Goal: Communication & Community: Answer question/provide support

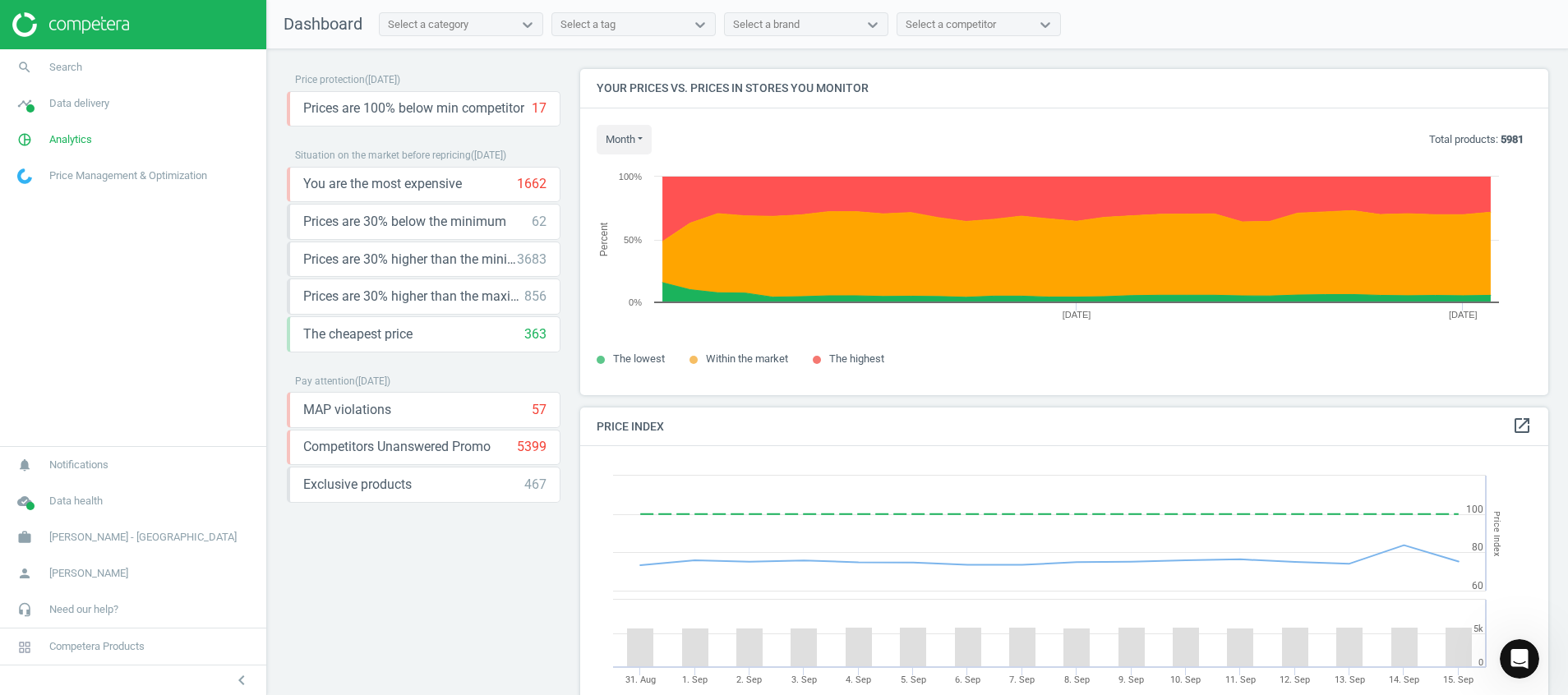
scroll to position [417, 988]
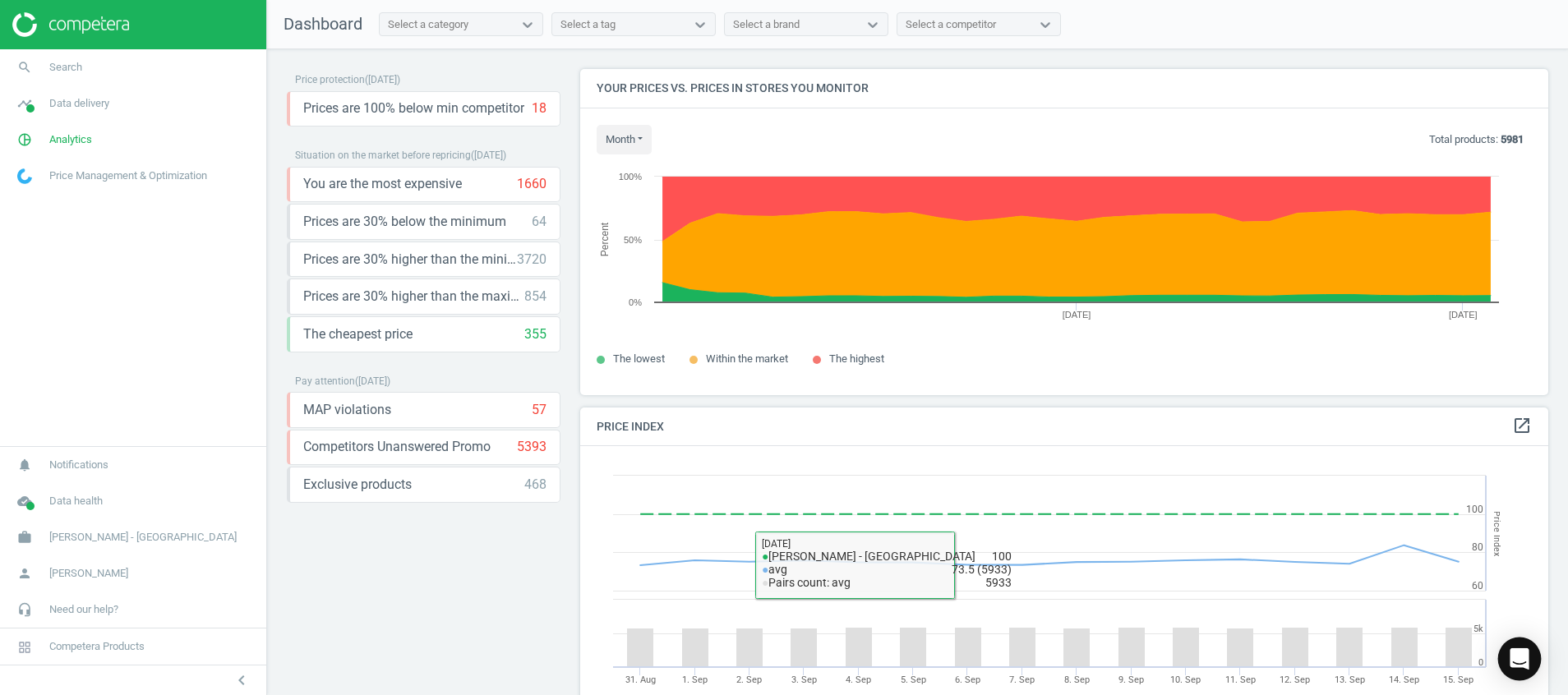
scroll to position [417, 988]
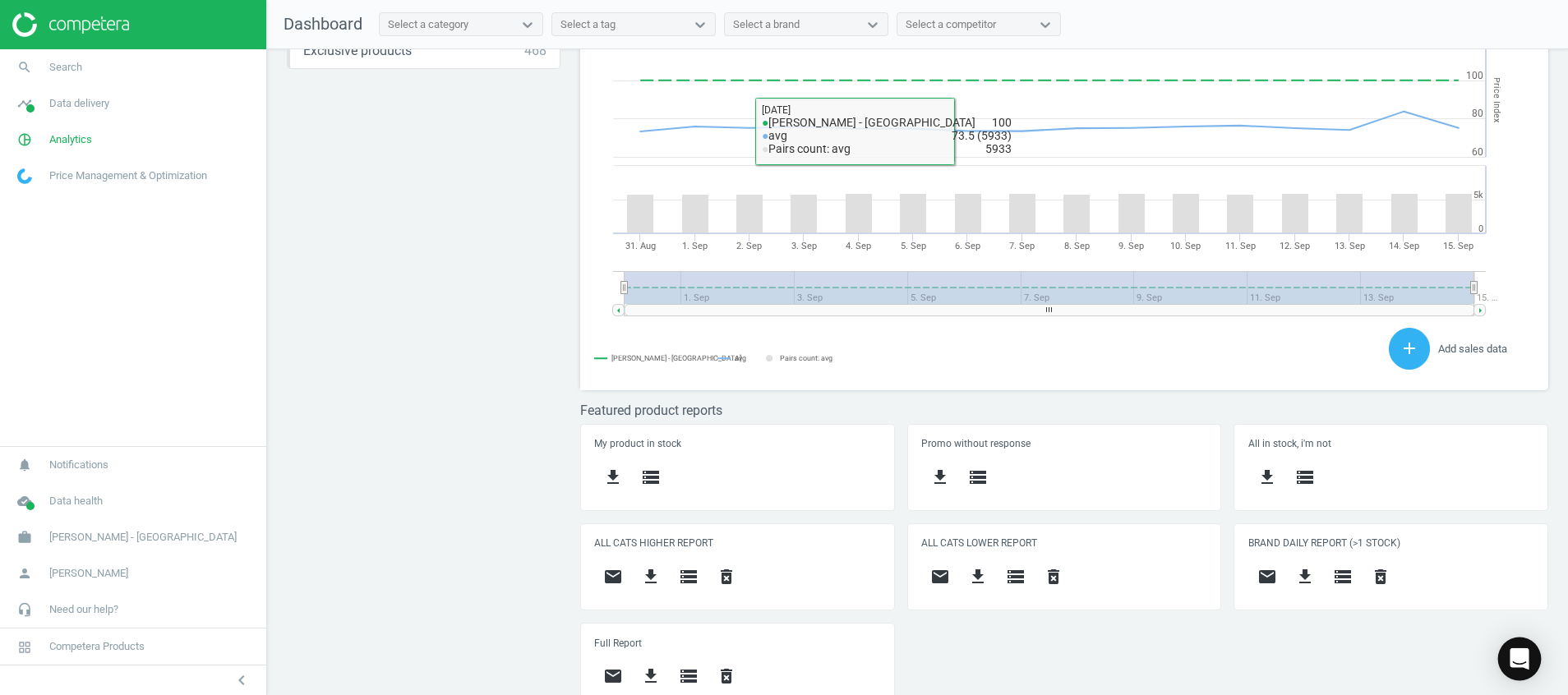
click at [1509, 657] on div "Open Intercom Messenger" at bounding box center [1520, 659] width 43 height 43
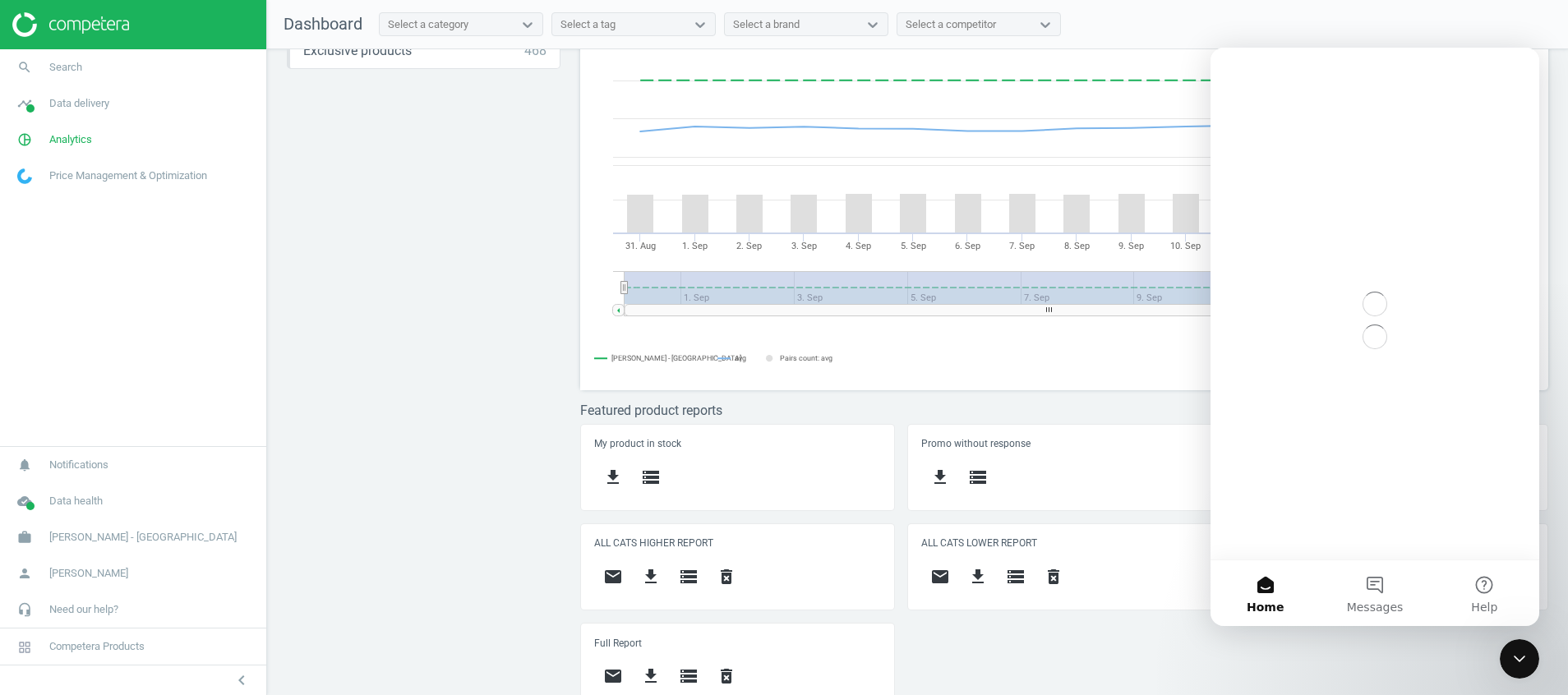
scroll to position [0, 0]
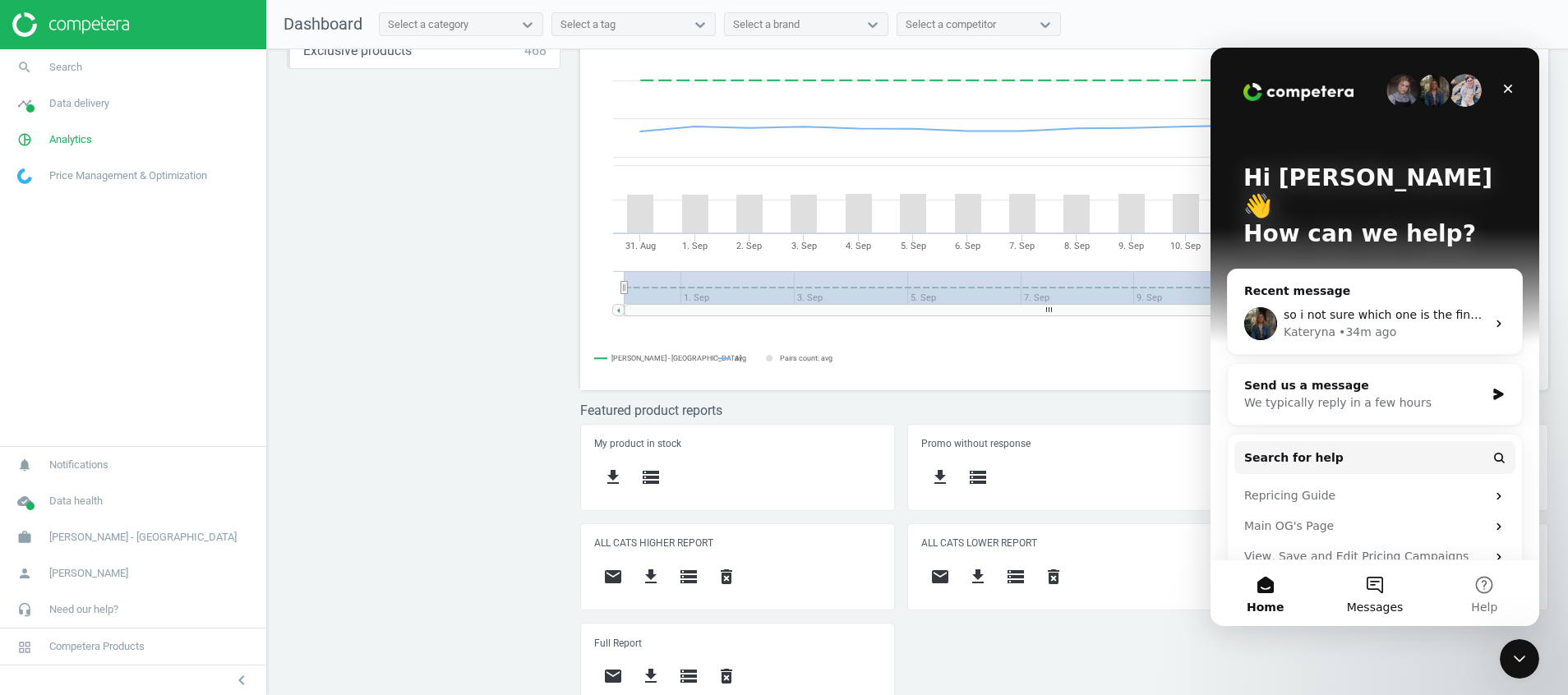
click at [1373, 596] on button "Messages" at bounding box center [1374, 593] width 109 height 66
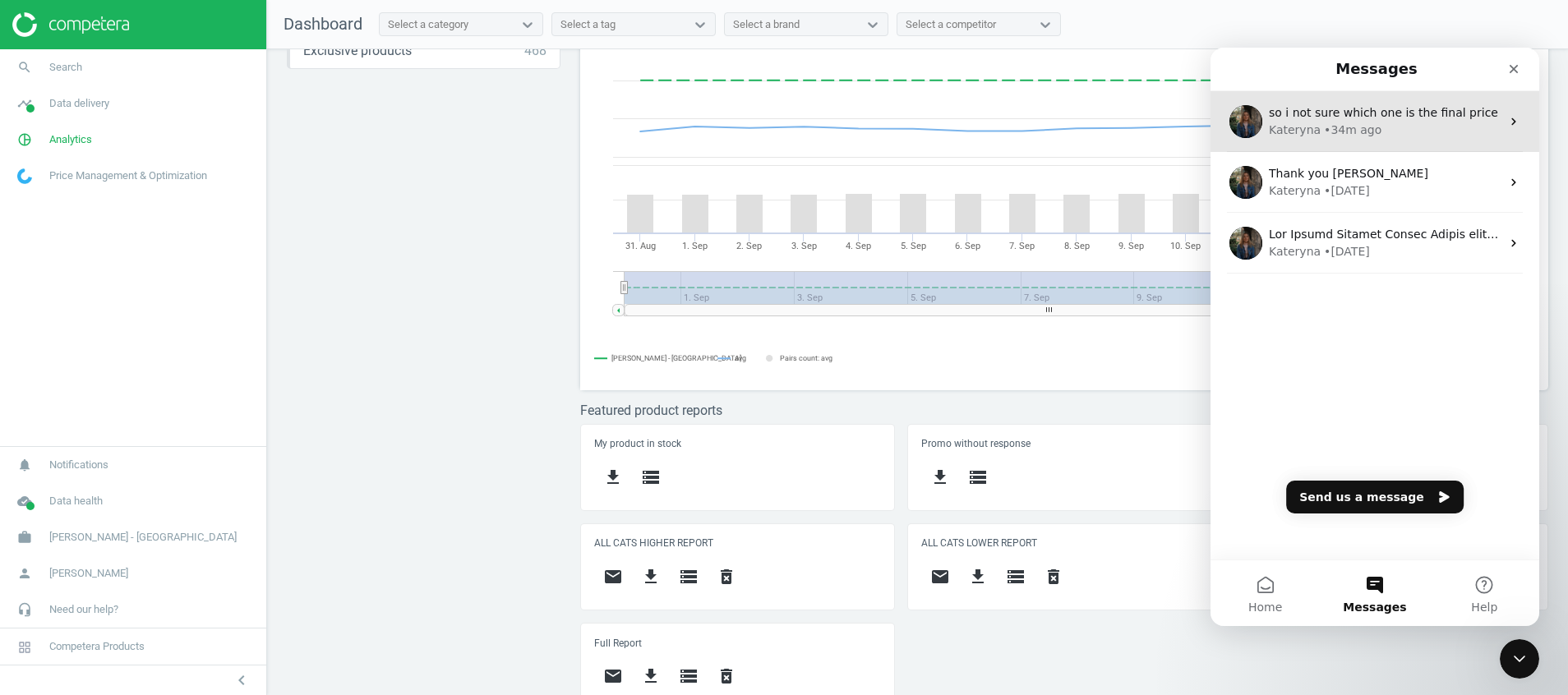
click at [1312, 124] on div "Kateryna" at bounding box center [1295, 131] width 52 height 17
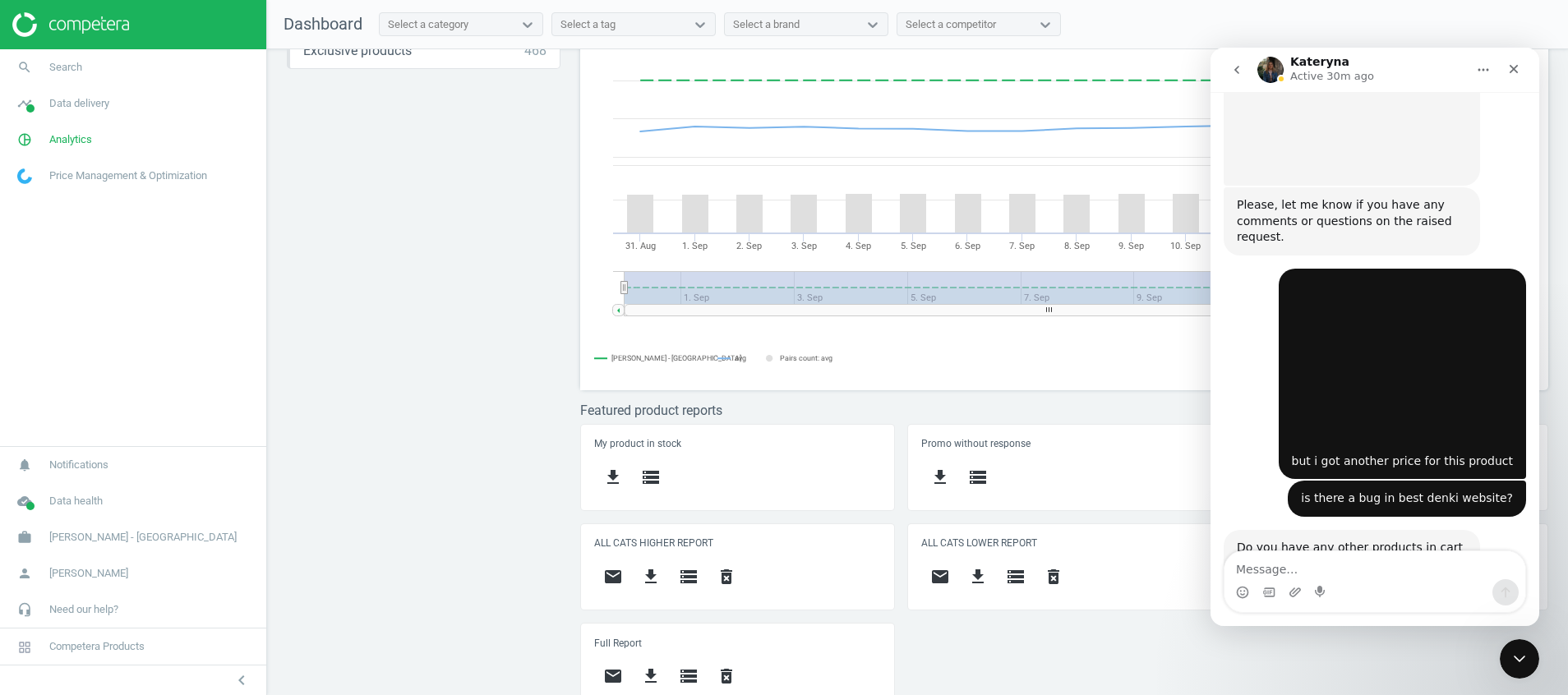
scroll to position [3124, 0]
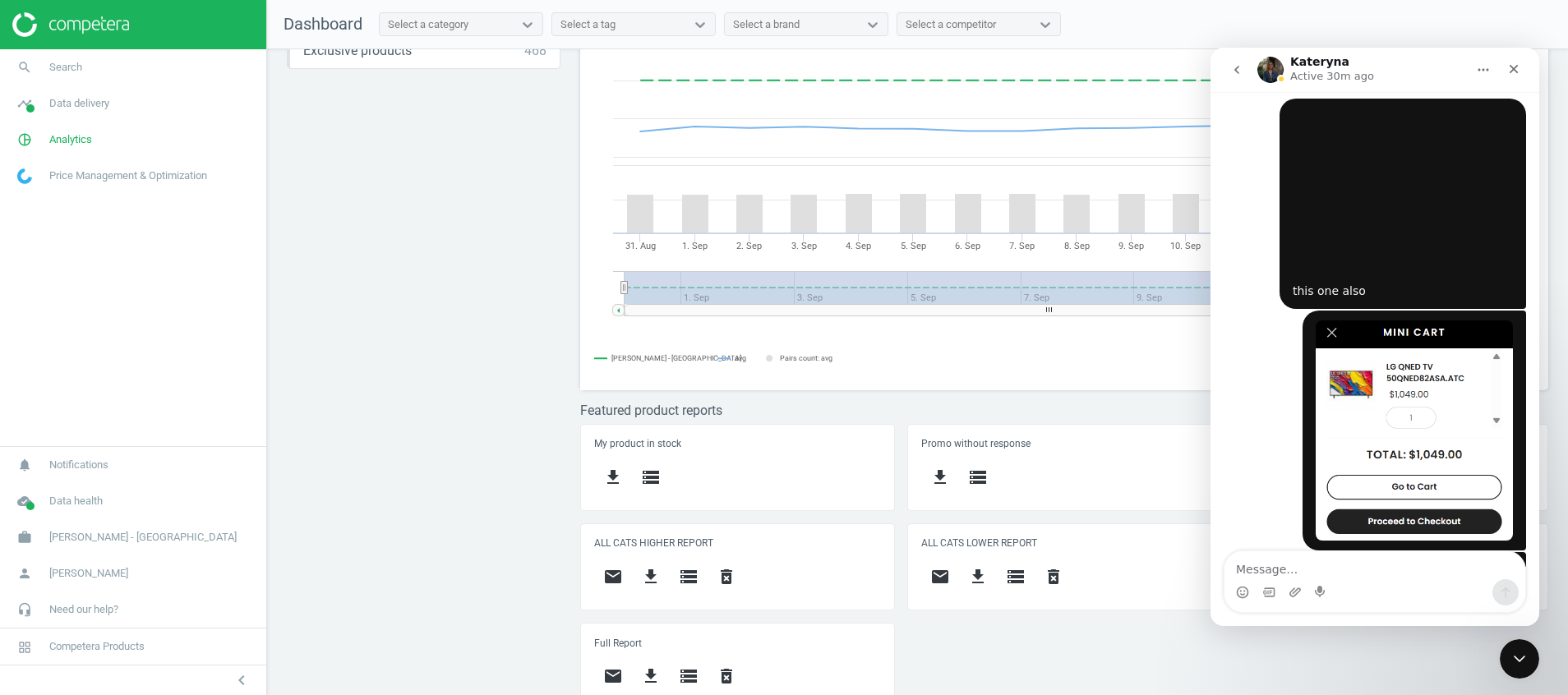
click at [1243, 71] on icon "go back" at bounding box center [1236, 69] width 13 height 13
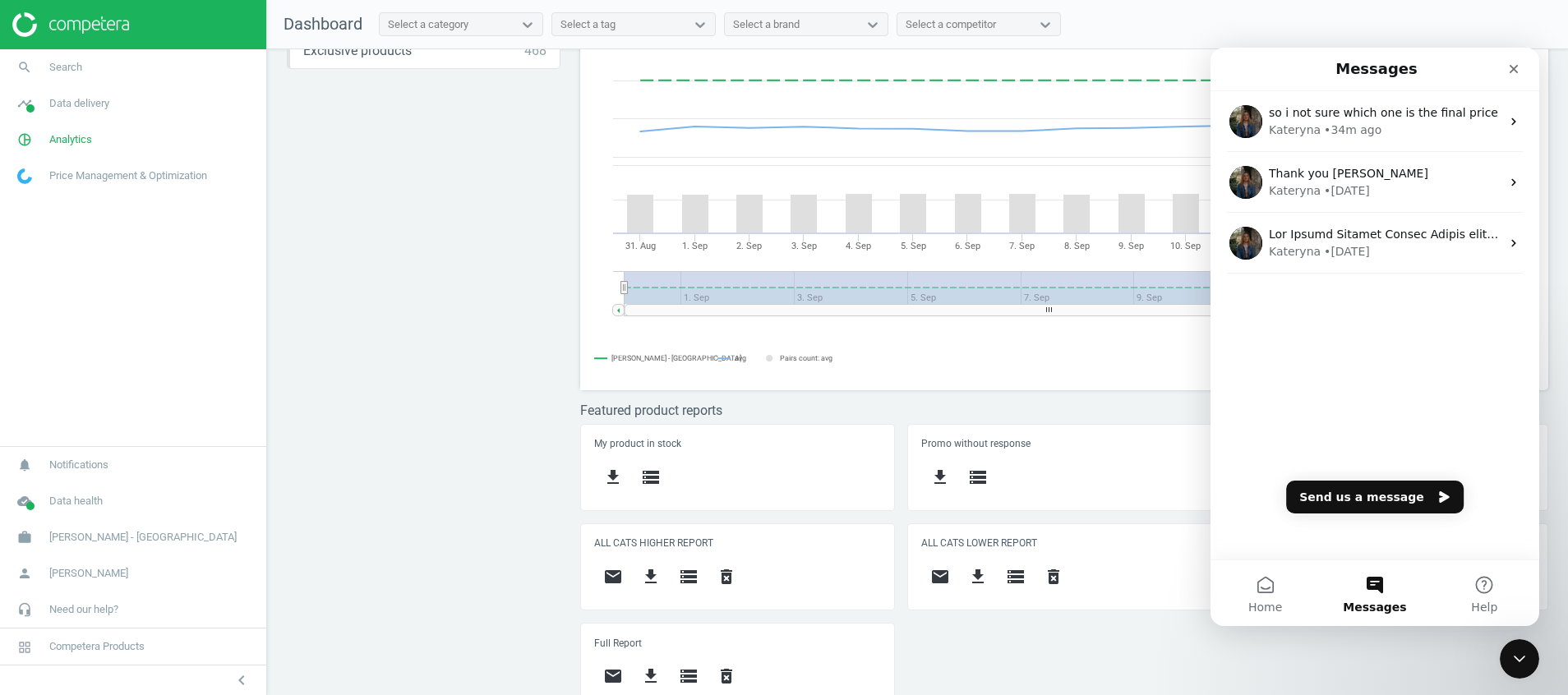
scroll to position [0, 0]
click at [1511, 74] on icon "Close" at bounding box center [1514, 68] width 13 height 13
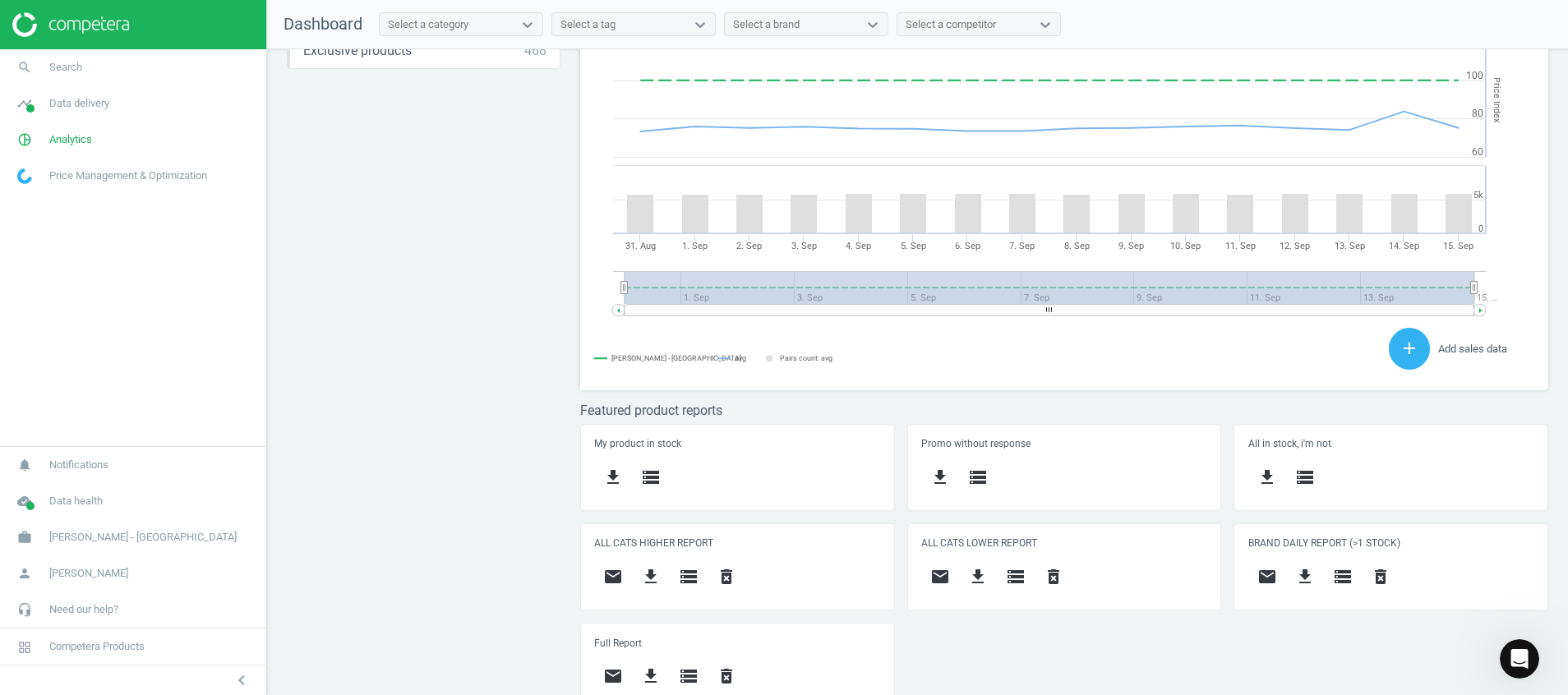
scroll to position [417, 988]
click at [1520, 650] on icon "Open Intercom Messenger" at bounding box center [1517, 656] width 27 height 27
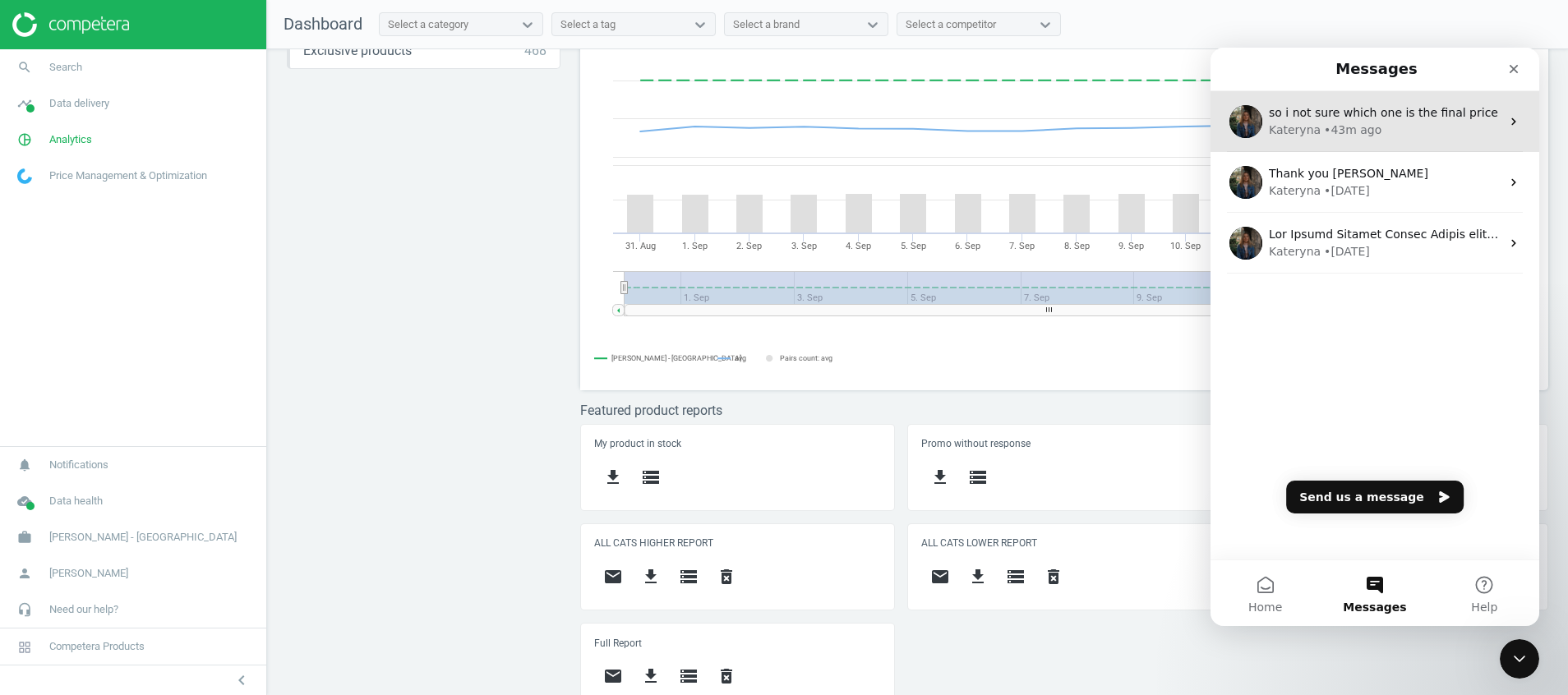
click at [1375, 125] on div "Kateryna • 43m ago" at bounding box center [1385, 131] width 232 height 17
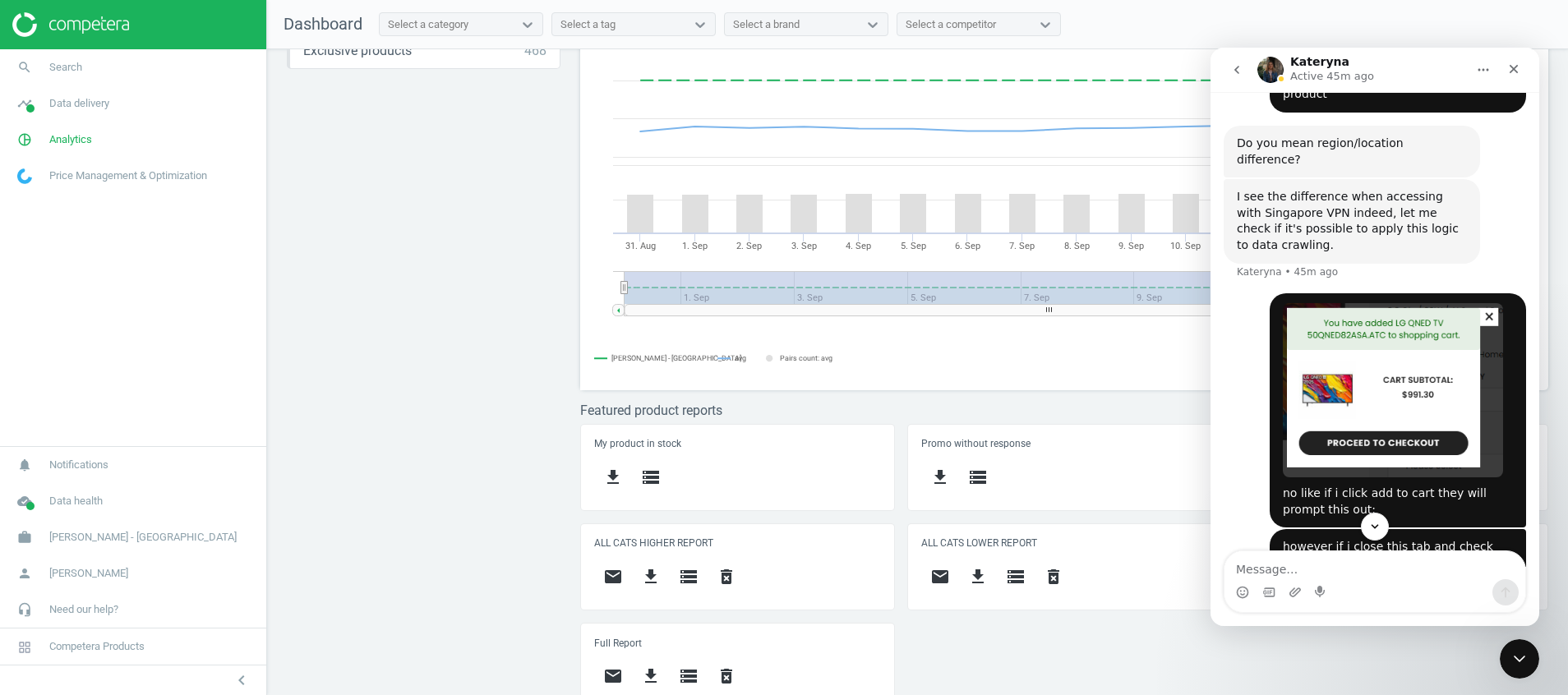
scroll to position [3951, 0]
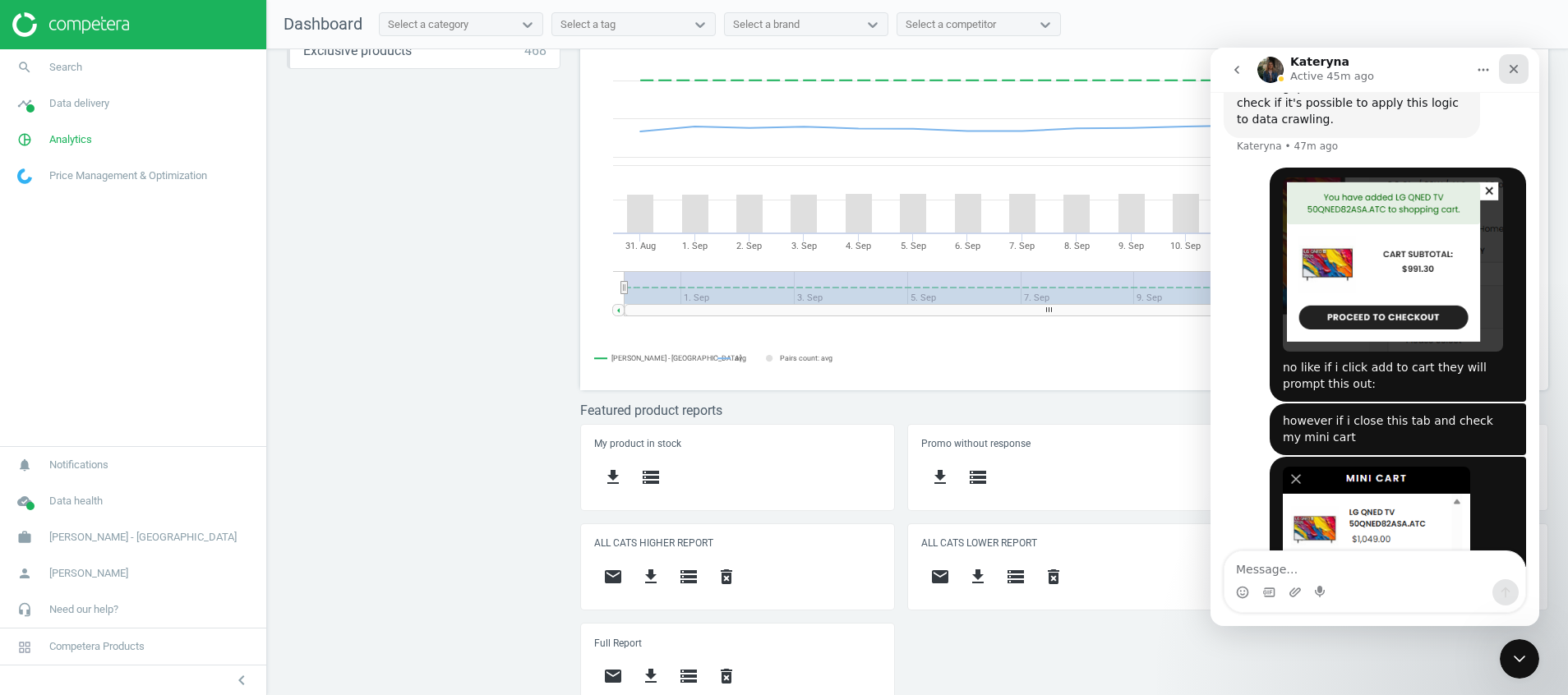
click at [1508, 71] on icon "Close" at bounding box center [1514, 68] width 13 height 13
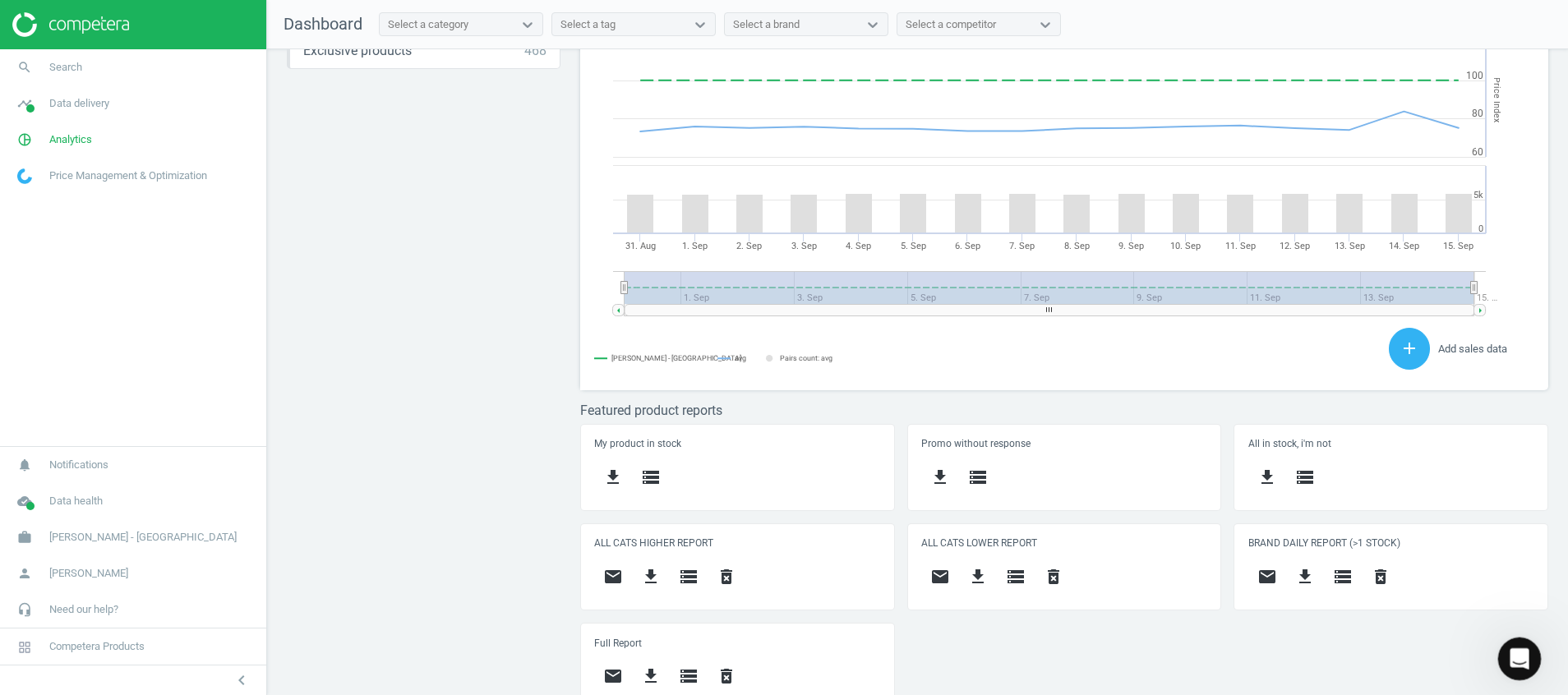
click at [1506, 646] on div "Open Intercom Messenger" at bounding box center [1517, 656] width 54 height 54
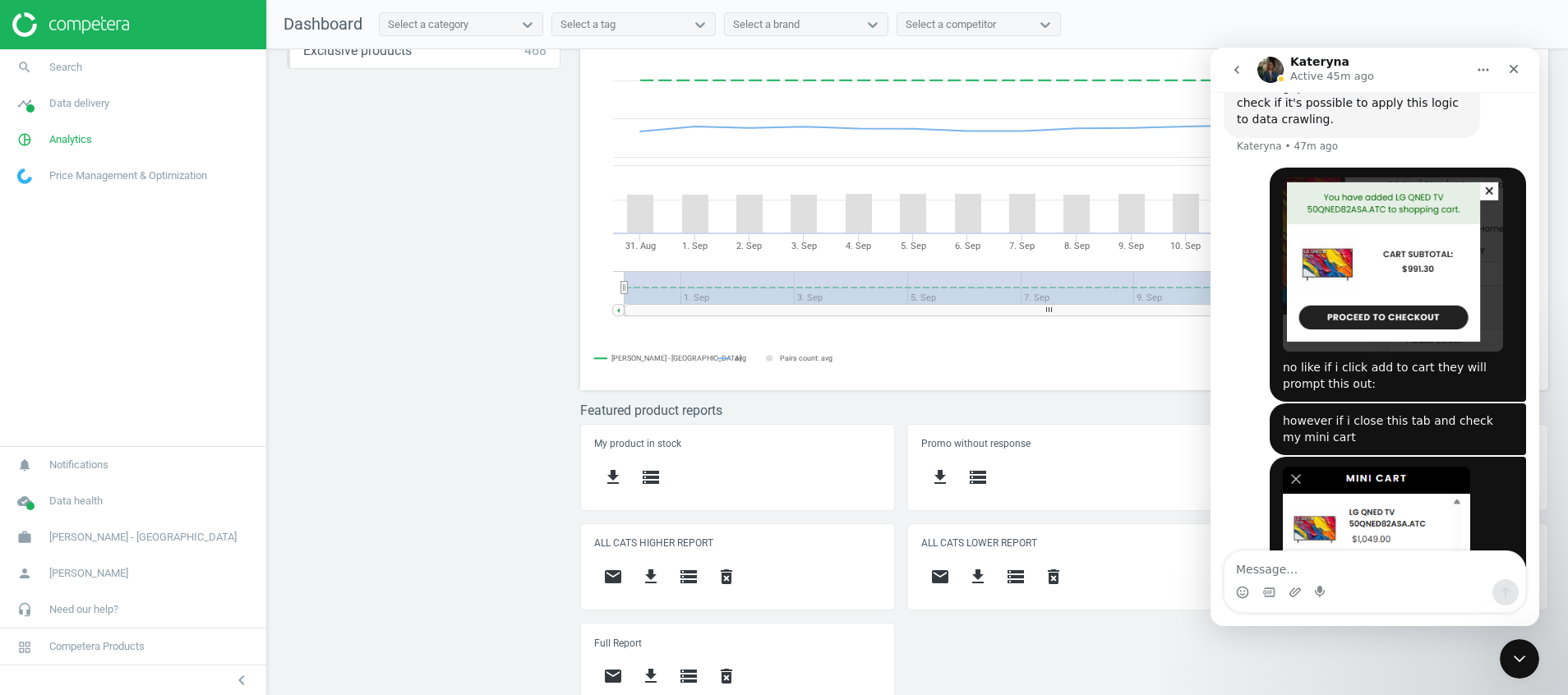
click at [1242, 58] on button "go back" at bounding box center [1237, 70] width 31 height 31
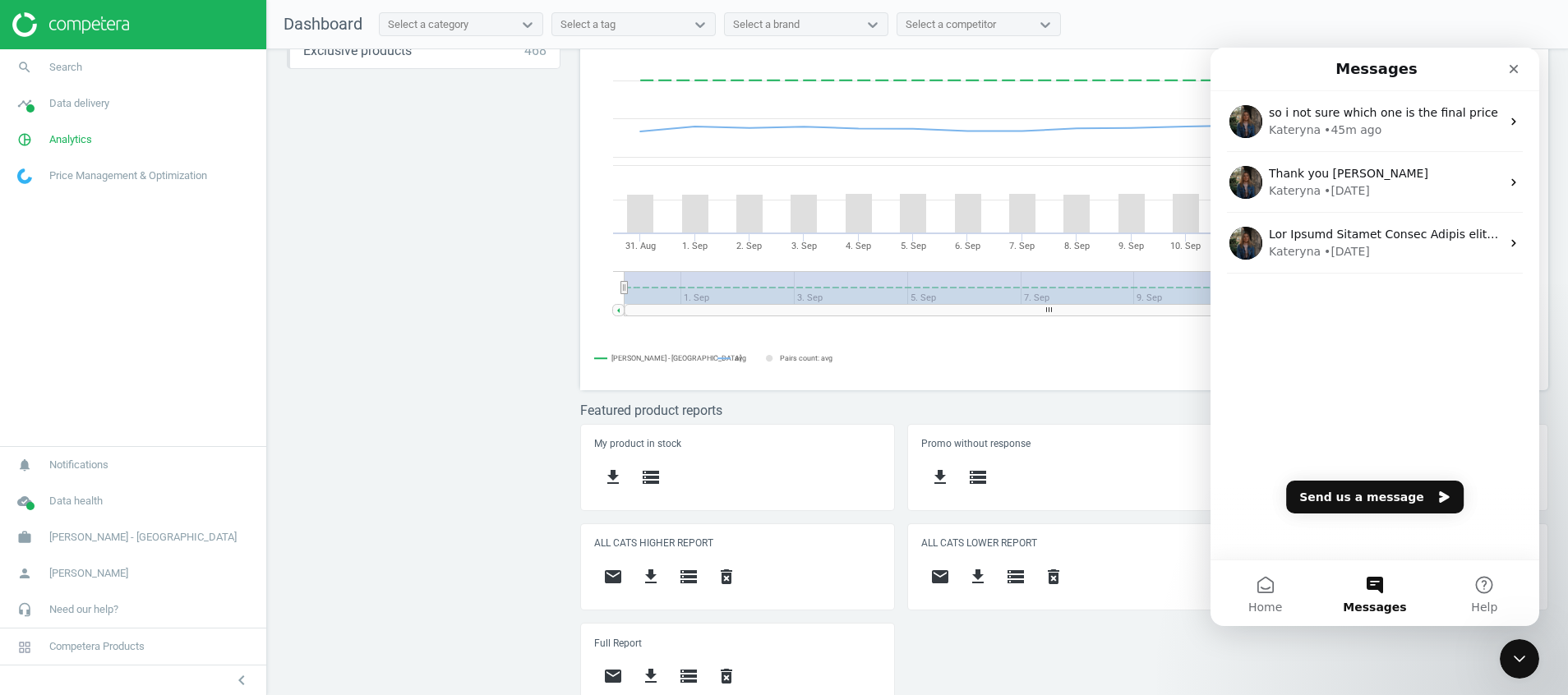
scroll to position [0, 0]
click at [1500, 70] on div "Close" at bounding box center [1514, 69] width 29 height 29
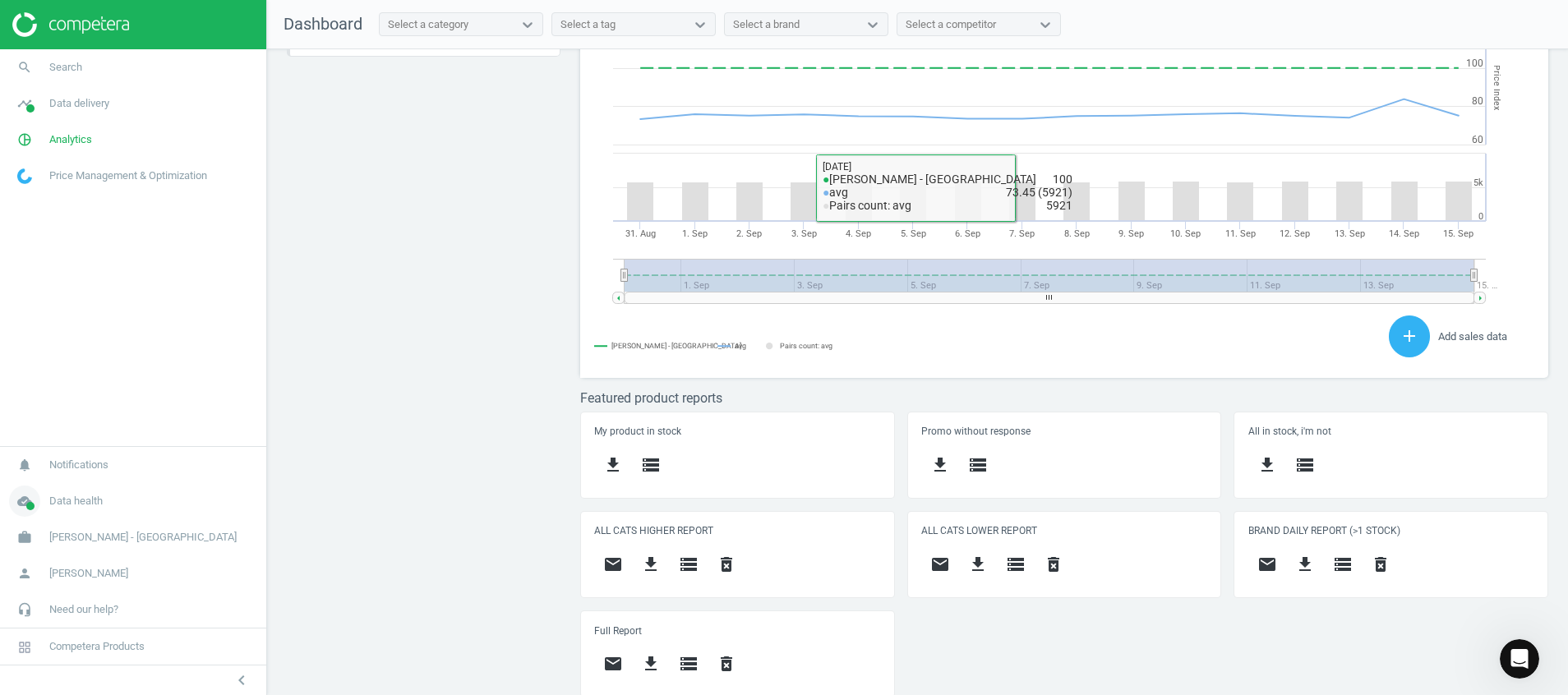
scroll to position [450, 0]
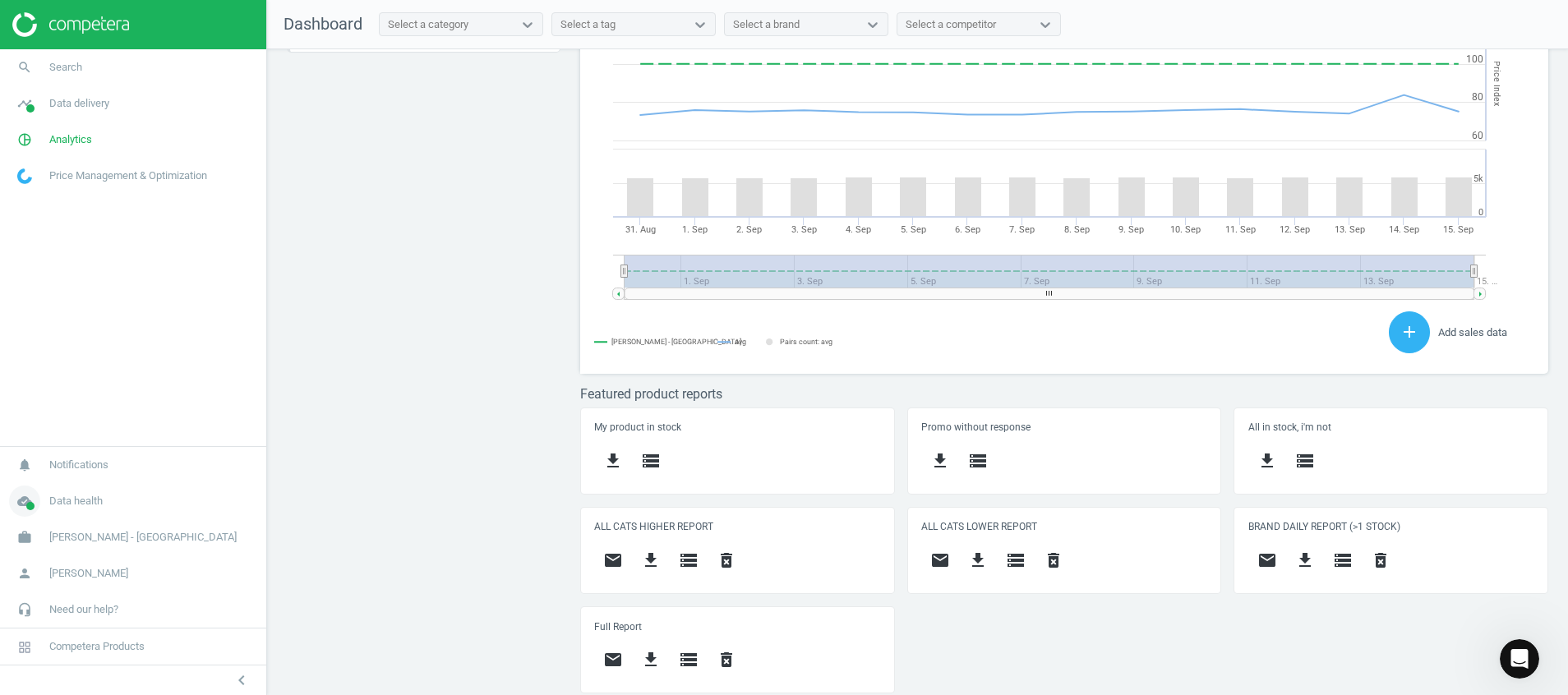
click at [25, 494] on icon "cloud_done" at bounding box center [24, 501] width 31 height 31
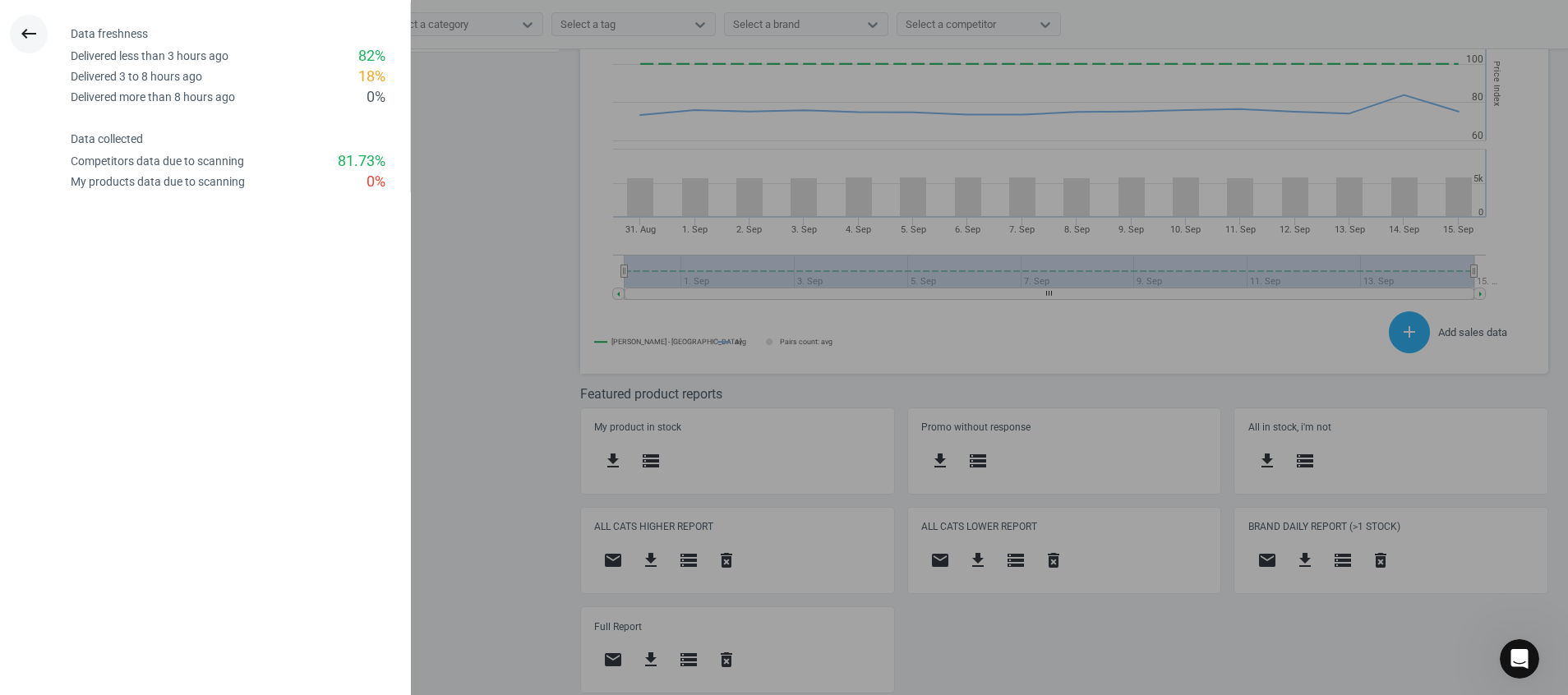
click at [16, 22] on button "keyboard_backspace" at bounding box center [29, 34] width 38 height 39
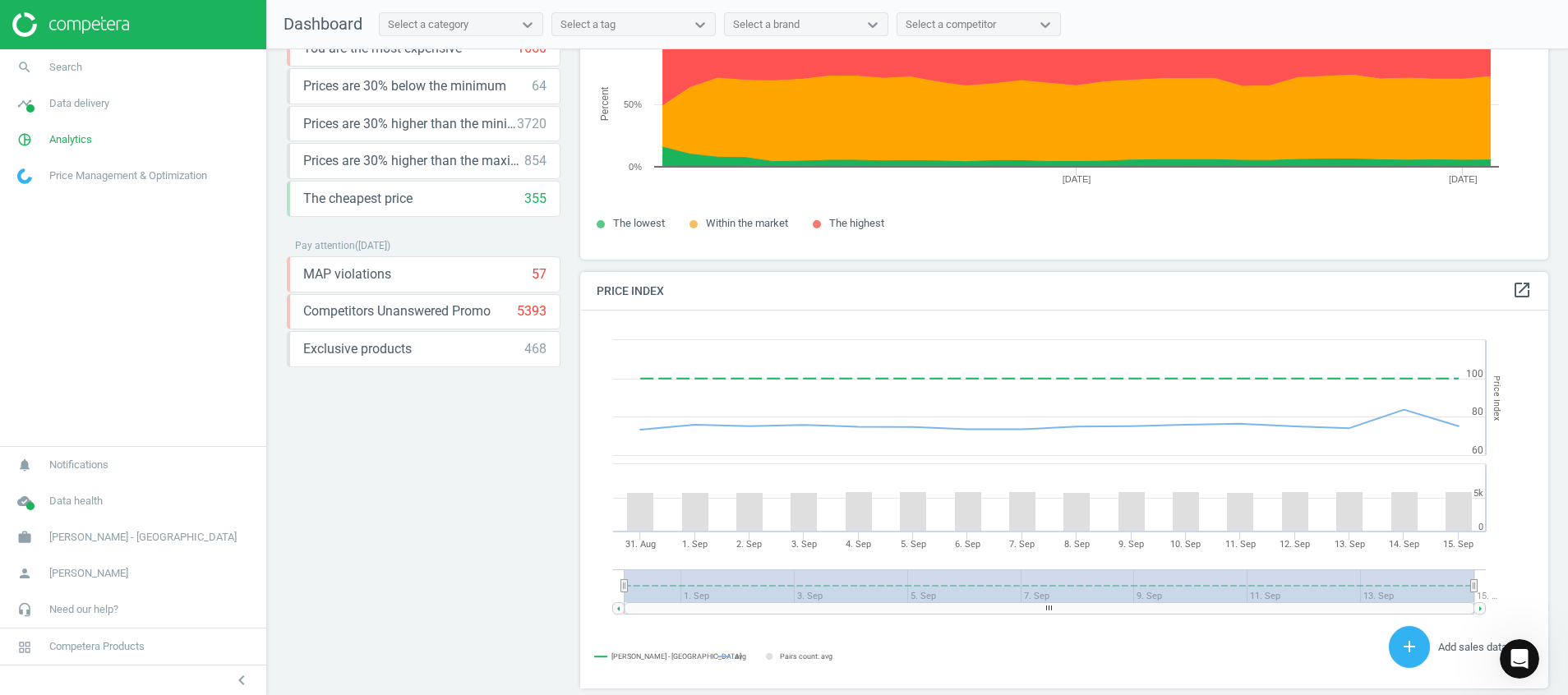
scroll to position [0, 0]
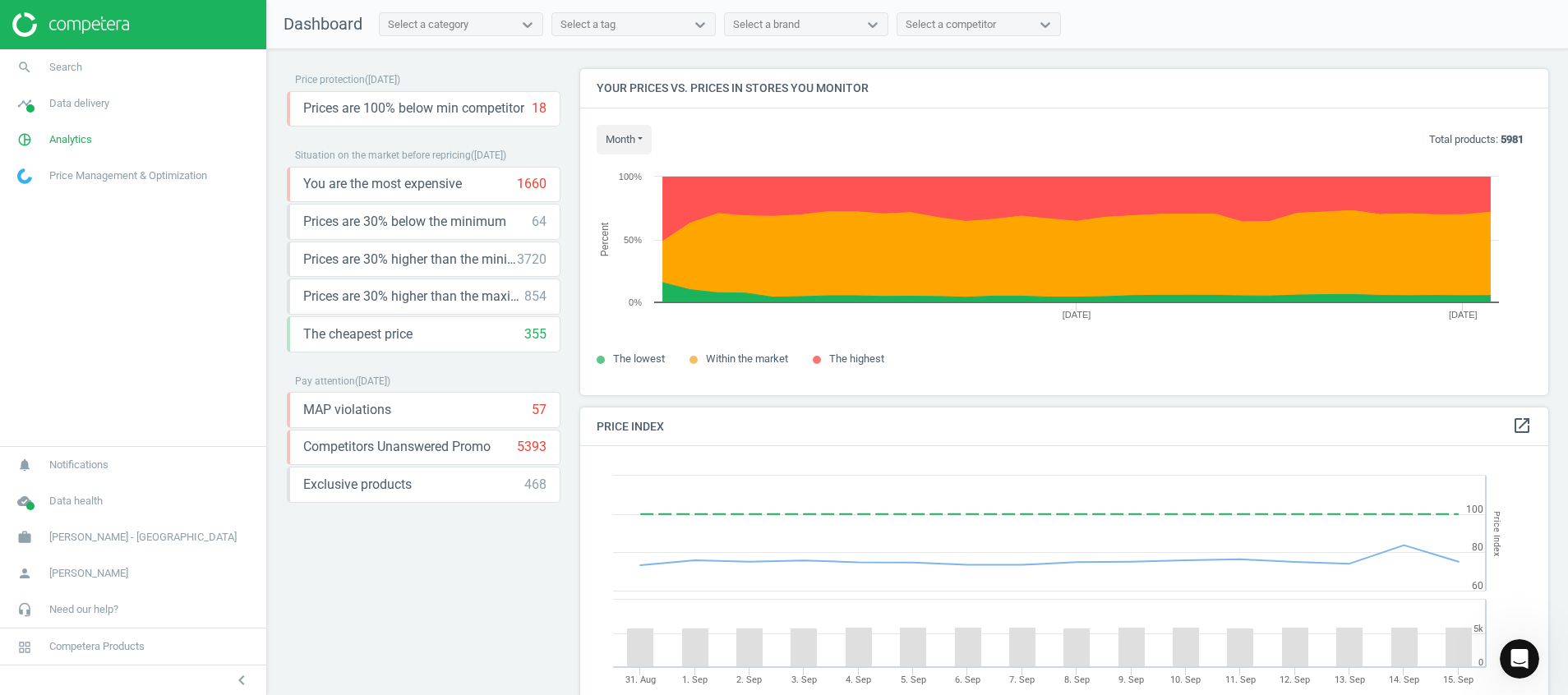
click at [59, 14] on img at bounding box center [70, 24] width 117 height 25
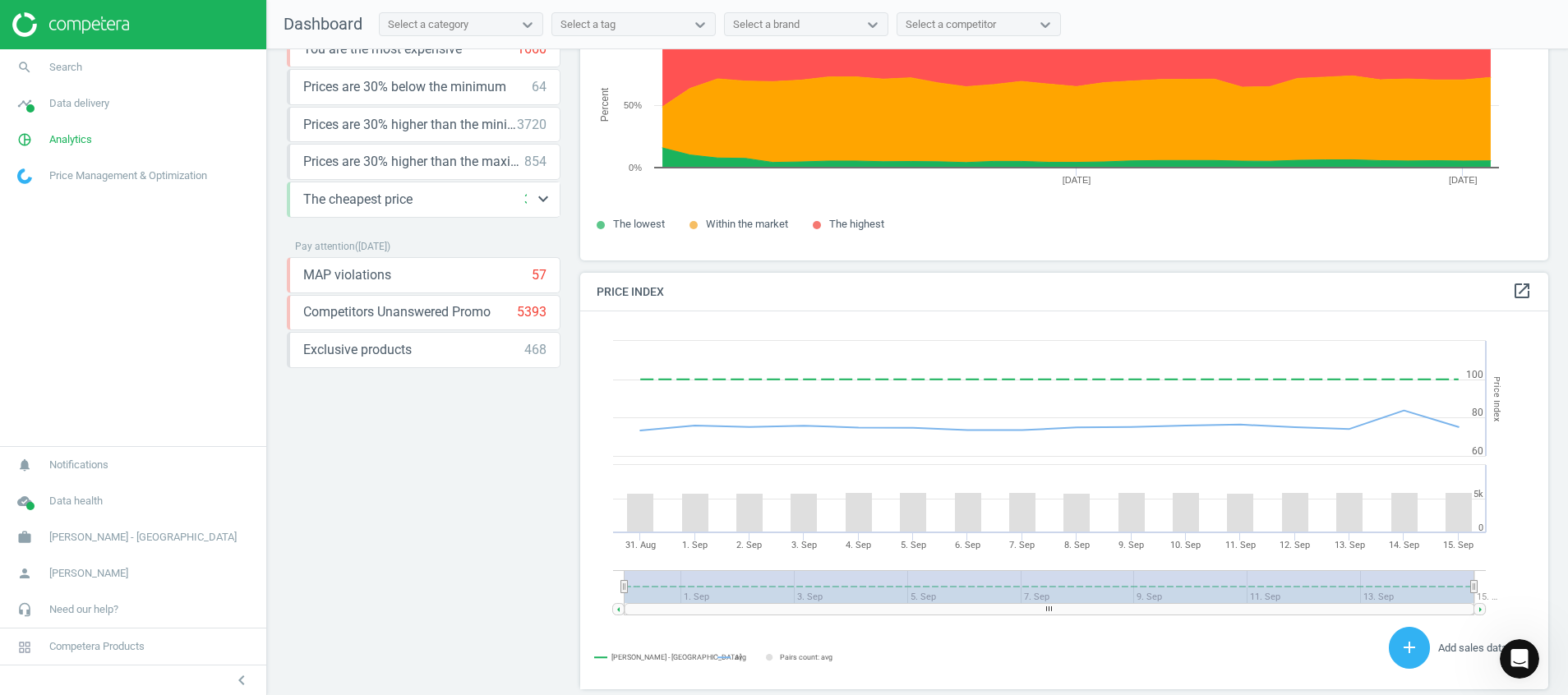
scroll to position [338, 0]
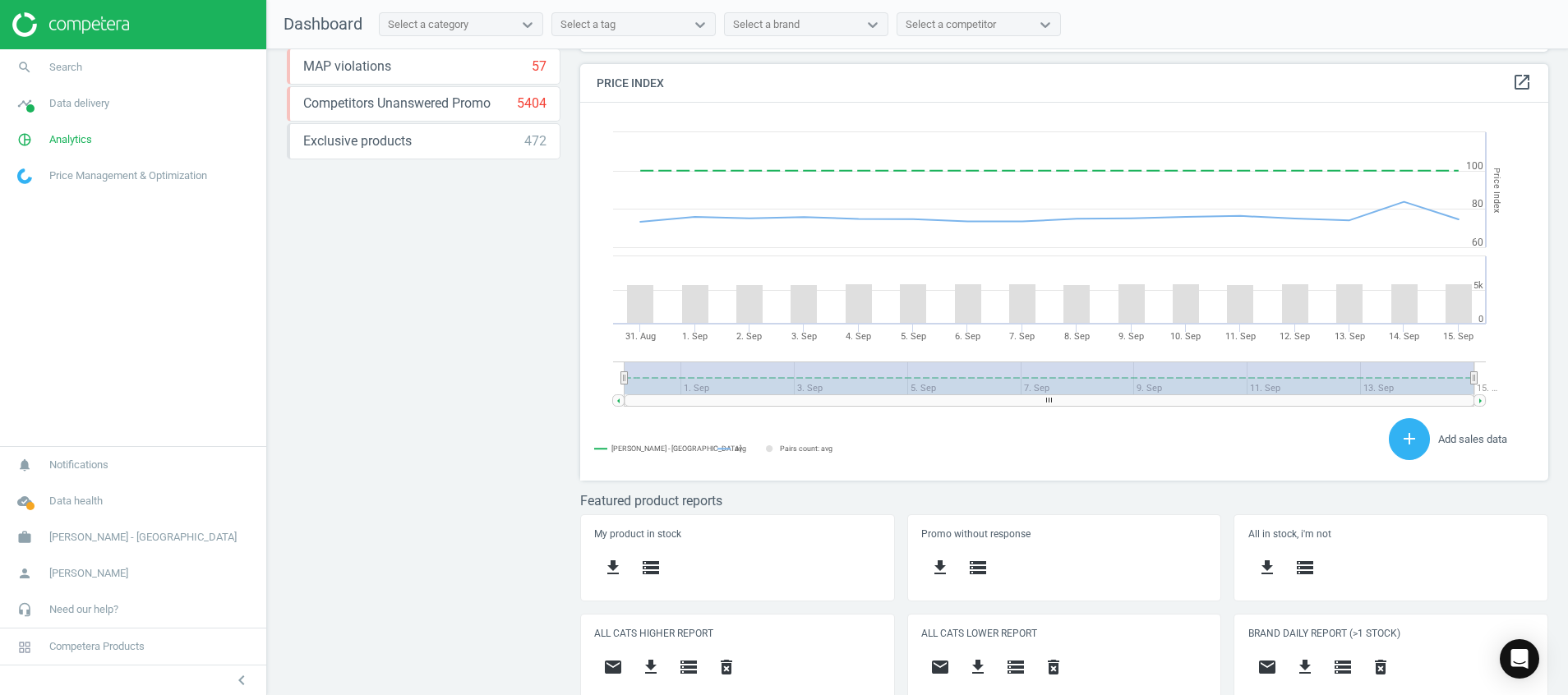
scroll to position [364, 988]
drag, startPoint x: 381, startPoint y: 254, endPoint x: 381, endPoint y: 239, distance: 15.0
click at [381, 239] on div "Price protection ( 15.09.25 ) Prices are 100% below min competitor 16 keyboard_…" at bounding box center [424, 33] width 273 height 615
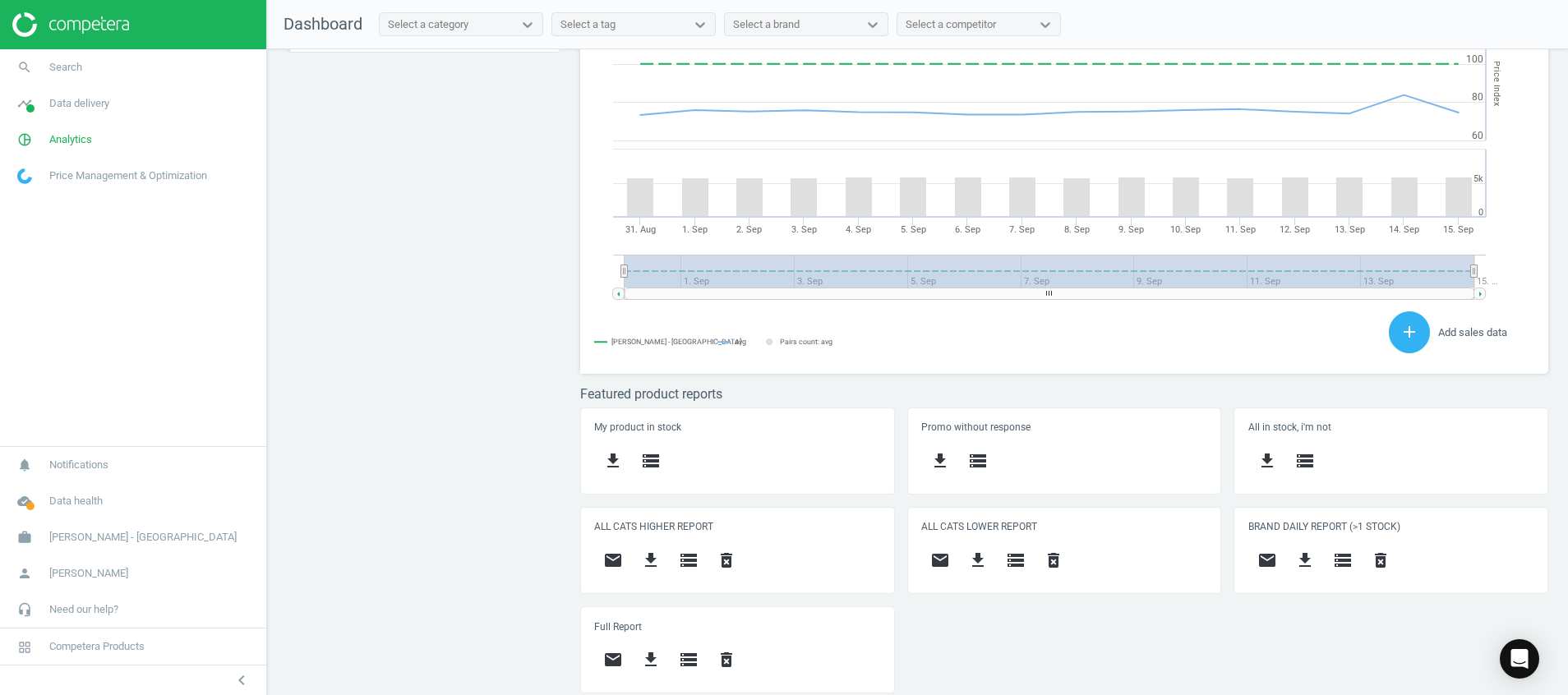
scroll to position [417, 988]
click at [25, 507] on icon "cloud_done" at bounding box center [24, 501] width 31 height 31
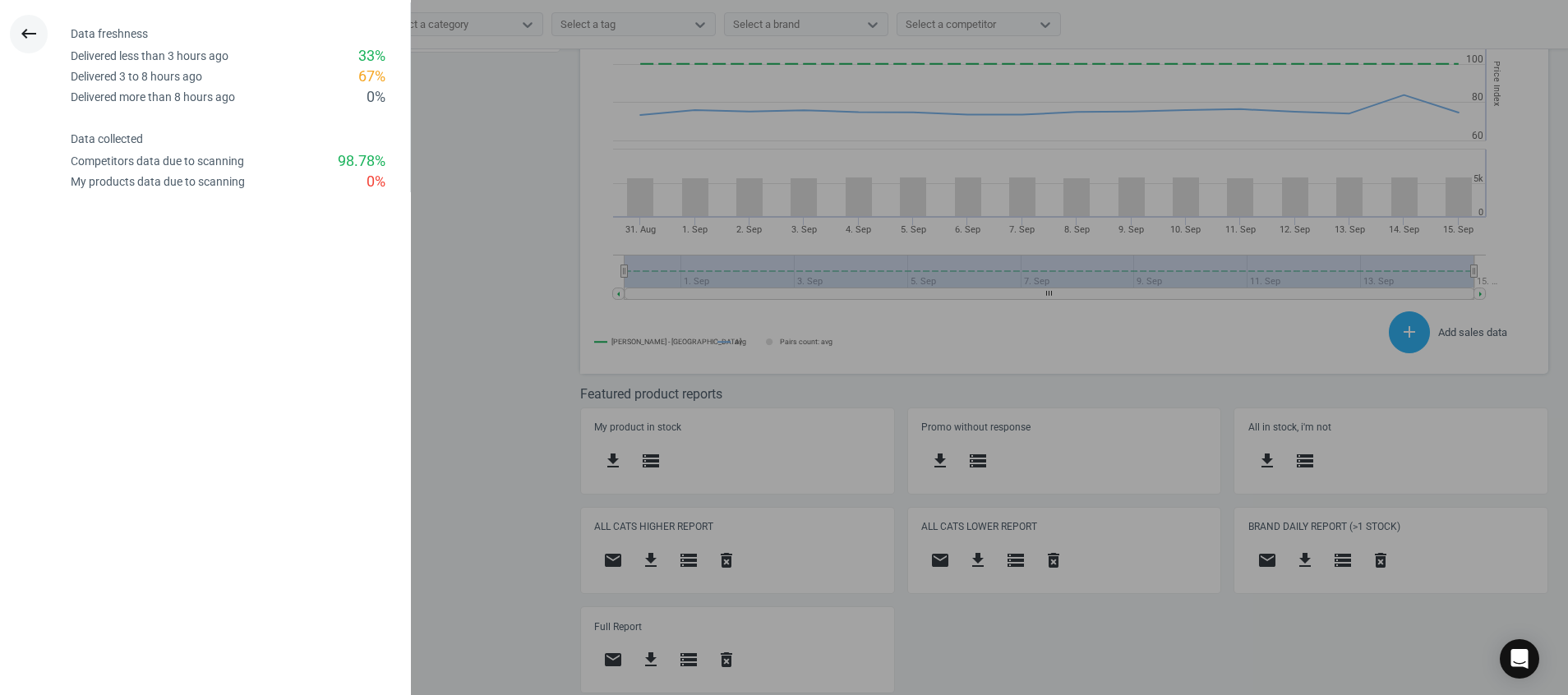
click at [25, 35] on icon "keyboard_backspace" at bounding box center [29, 34] width 20 height 20
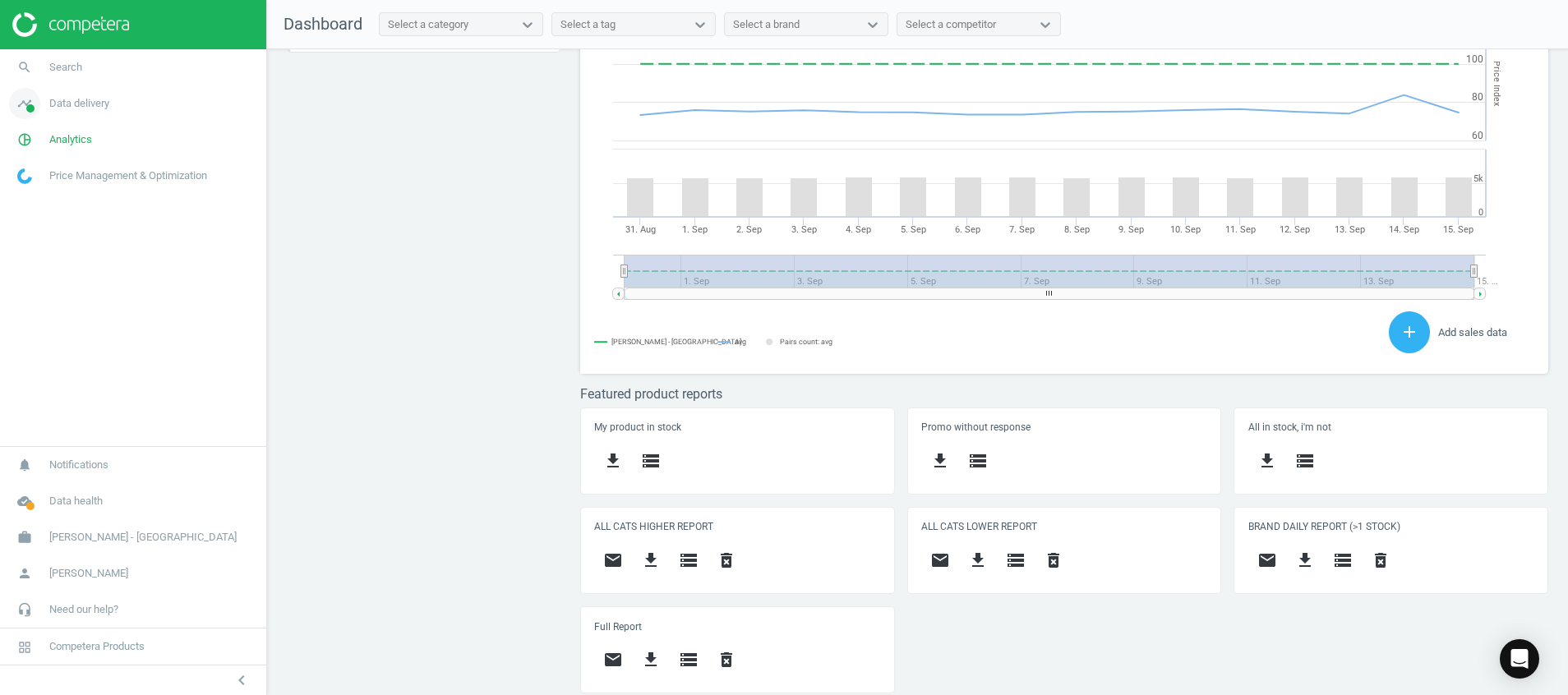
click at [17, 112] on icon "timeline" at bounding box center [24, 104] width 31 height 31
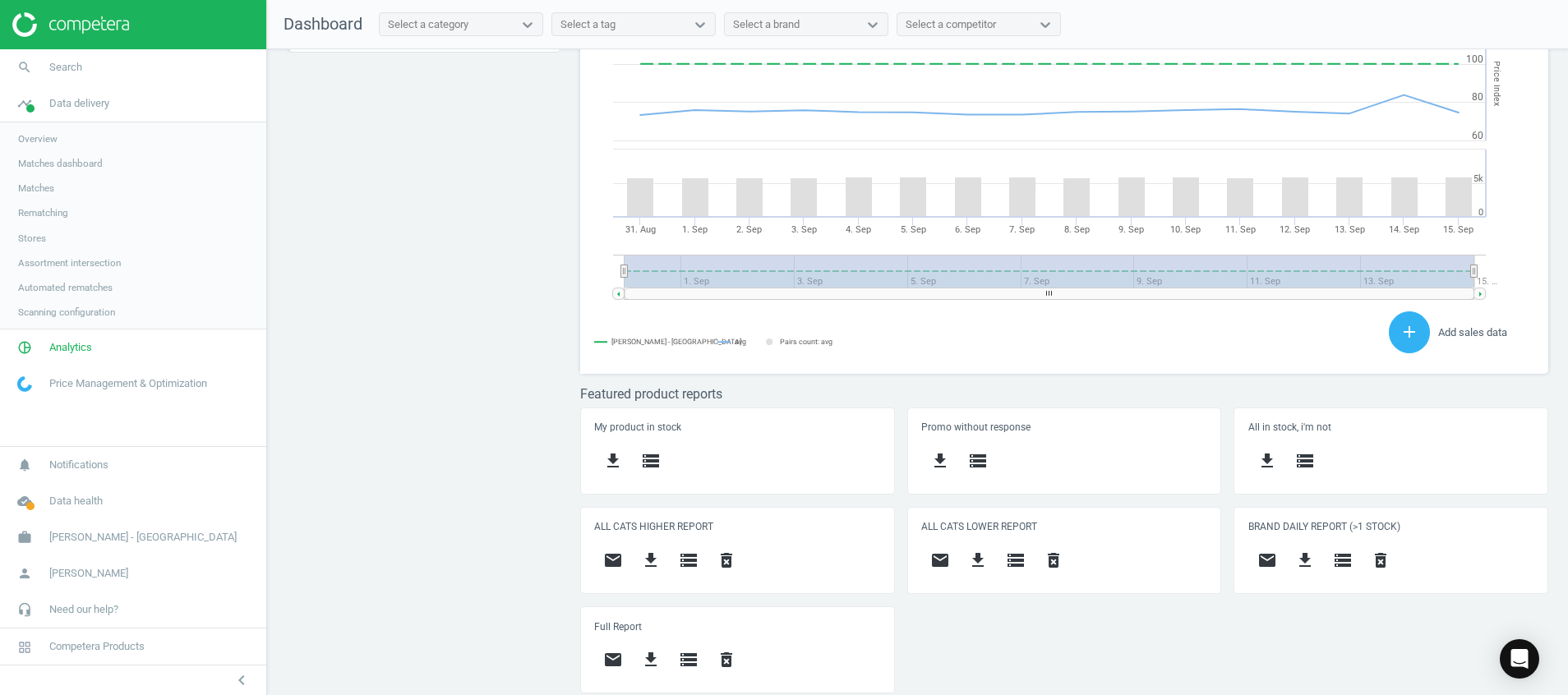
click at [29, 239] on span "Stores" at bounding box center [32, 238] width 28 height 13
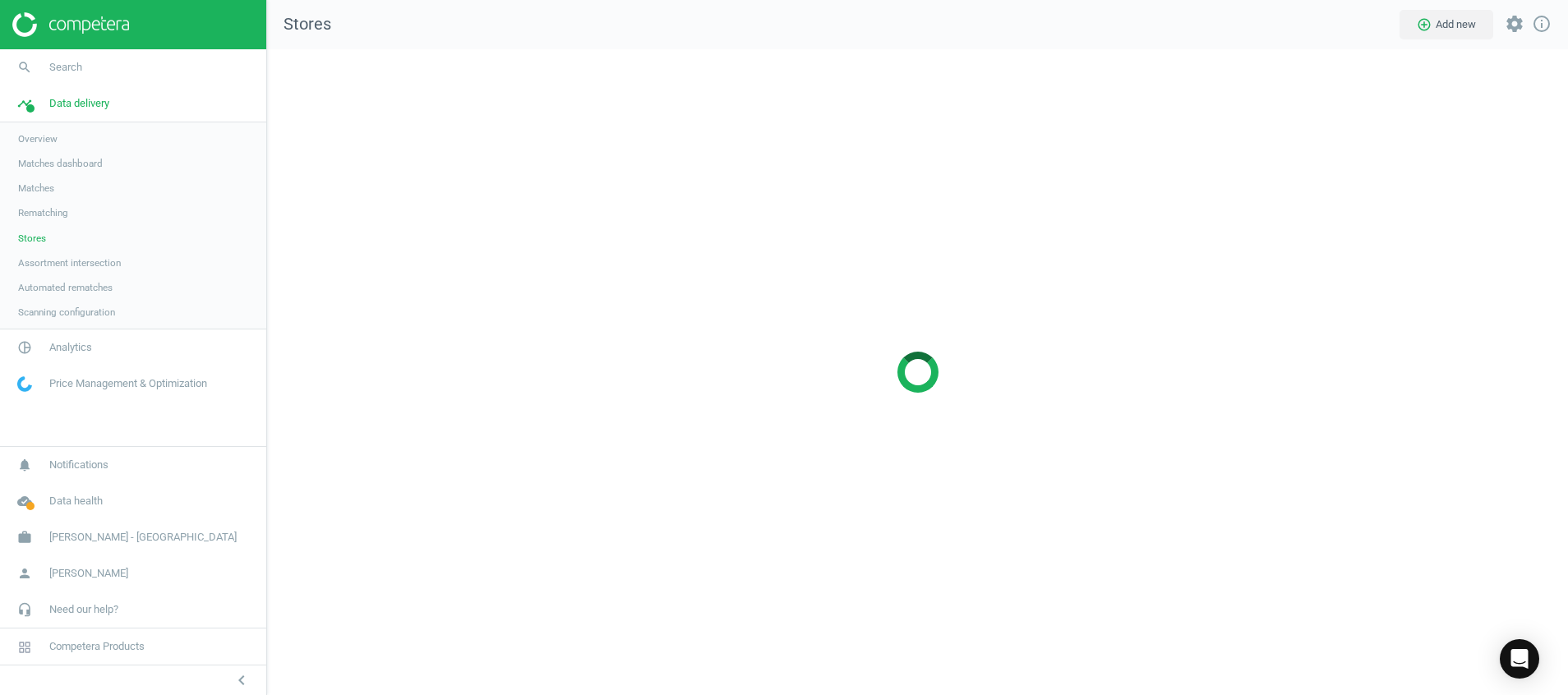
scroll to position [685, 1340]
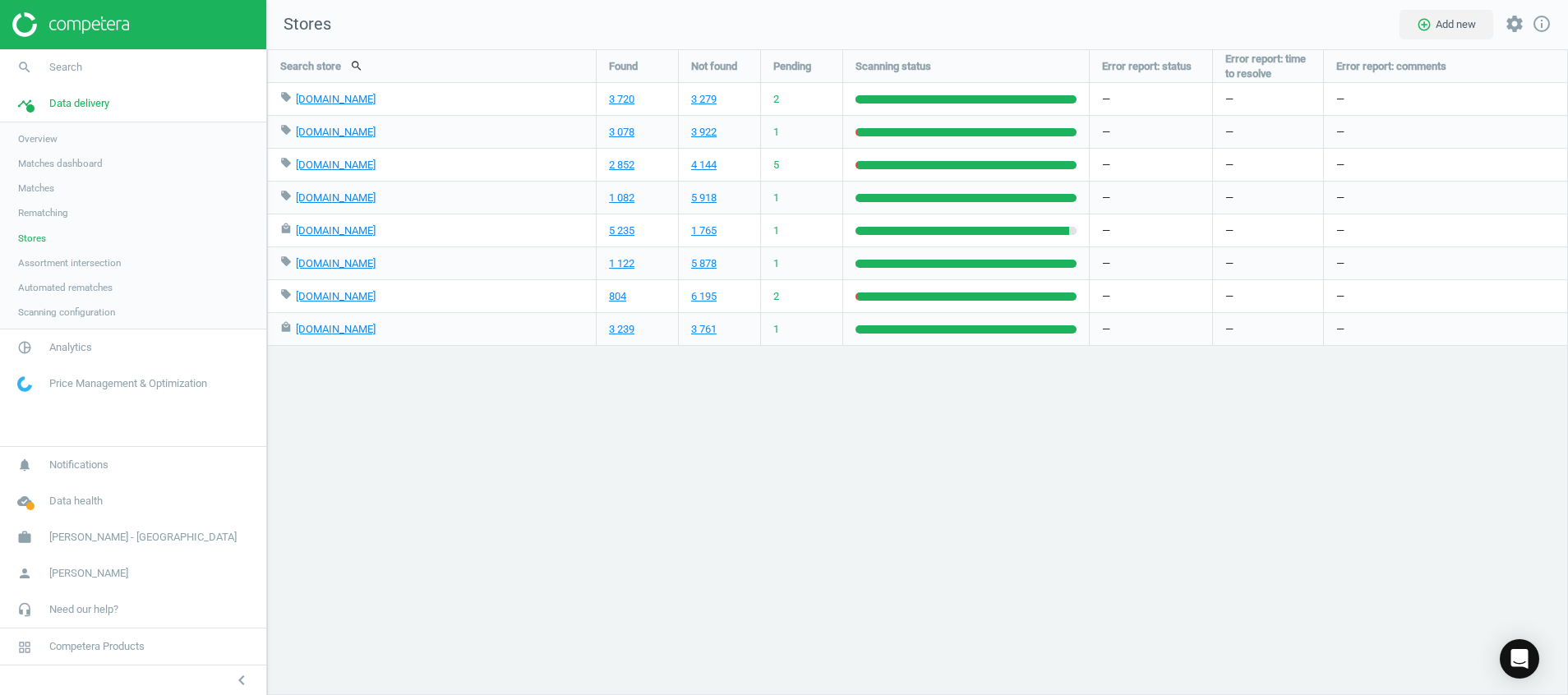
click at [888, 472] on div "Search store search Found Not found Pending Scanning status Error report: statu…" at bounding box center [918, 372] width 1301 height 646
